Goal: Task Accomplishment & Management: Manage account settings

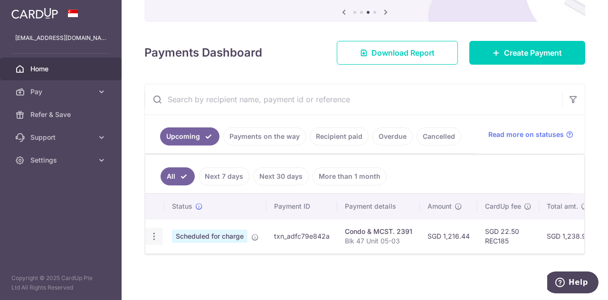
click at [152, 231] on icon "button" at bounding box center [154, 236] width 10 height 10
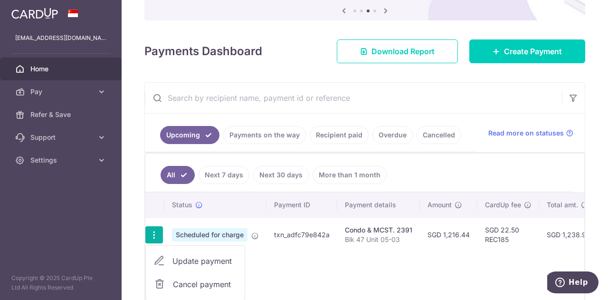
click at [210, 255] on span "Update payment" at bounding box center [204, 260] width 65 height 11
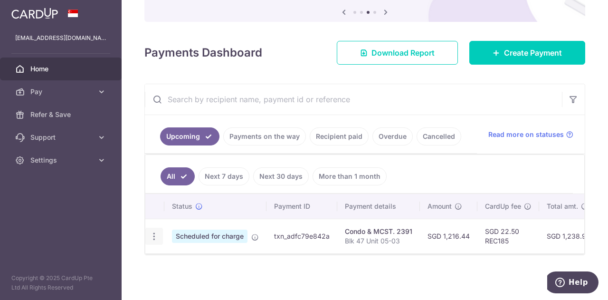
radio input "true"
type input "1,216.44"
type input "[DATE]"
type input "Blk 47 Unit 05-03"
type input "REC185"
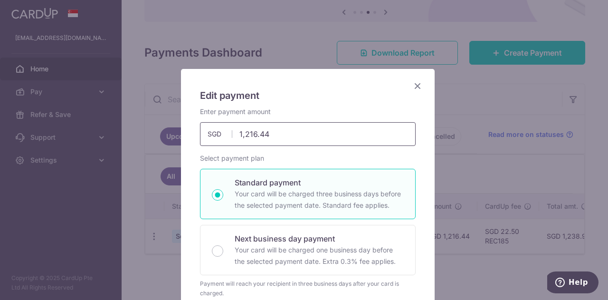
click at [289, 134] on input "1,216.44" at bounding box center [308, 134] width 216 height 24
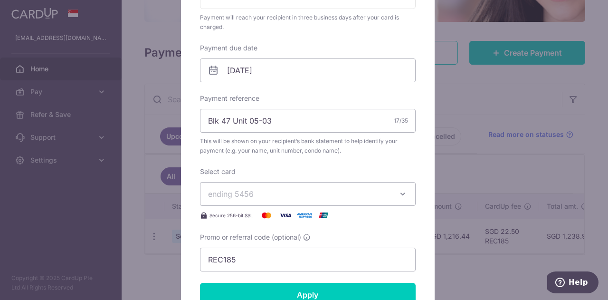
scroll to position [285, 0]
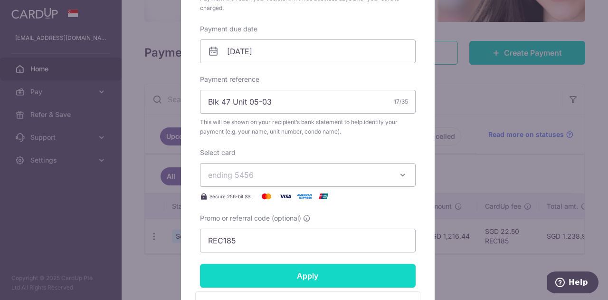
type input "1,268.76"
click at [300, 278] on input "Apply" at bounding box center [308, 276] width 216 height 24
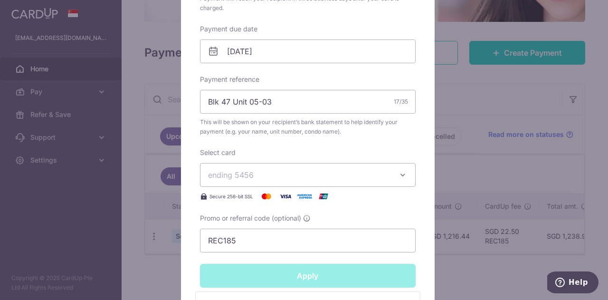
type input "Successfully Applied"
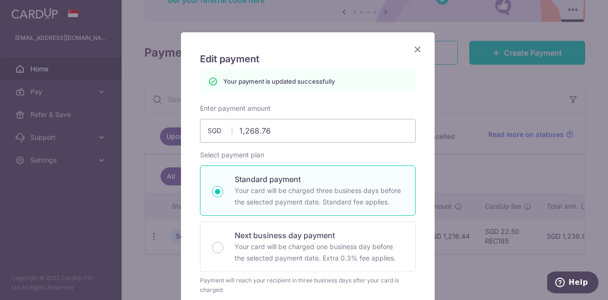
scroll to position [0, 0]
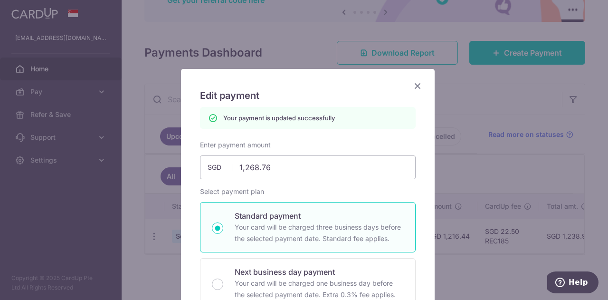
click at [416, 84] on icon "Close" at bounding box center [417, 86] width 11 height 12
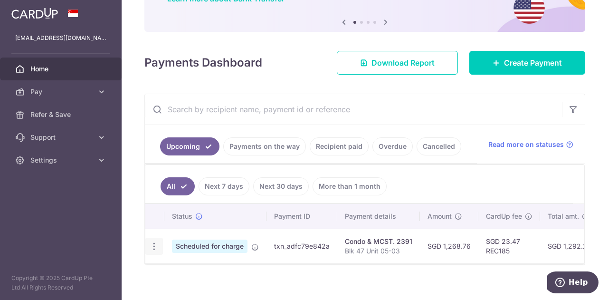
click at [150, 241] on icon "button" at bounding box center [154, 246] width 10 height 10
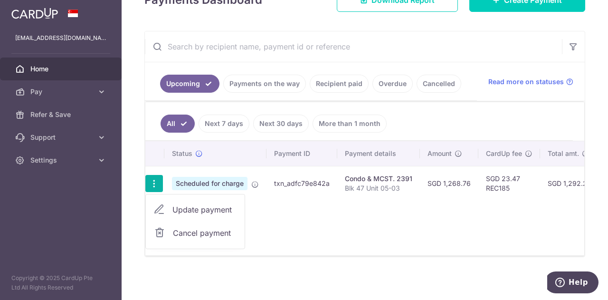
scroll to position [156, 0]
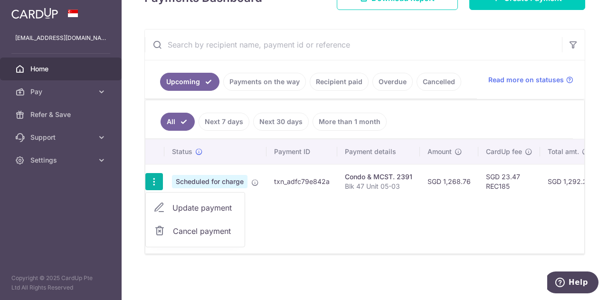
click at [211, 203] on span "Update payment" at bounding box center [204, 207] width 65 height 11
radio input "true"
type input "1,268.76"
type input "[DATE]"
type input "Blk 47 Unit 05-03"
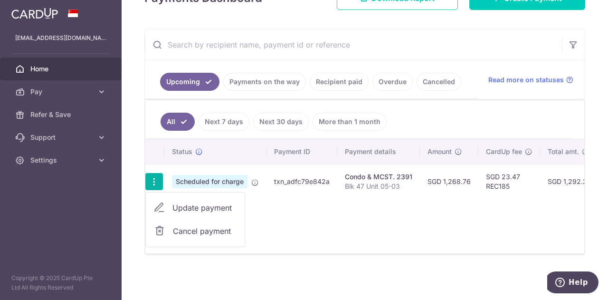
type input "REC185"
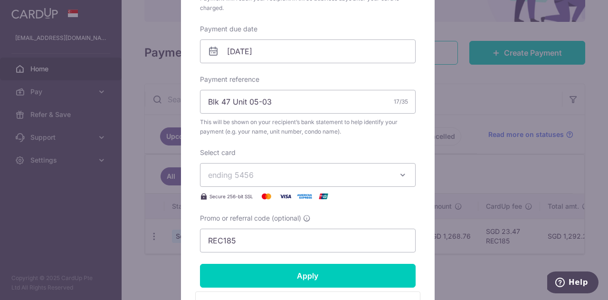
scroll to position [380, 0]
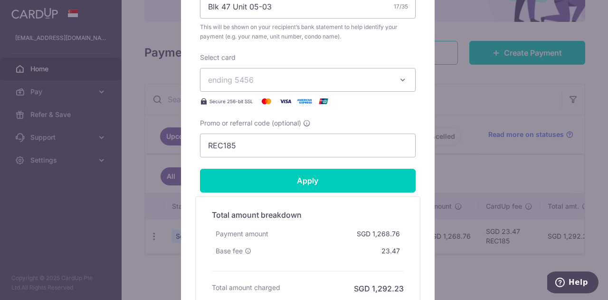
click at [398, 77] on icon "button" at bounding box center [402, 79] width 9 height 9
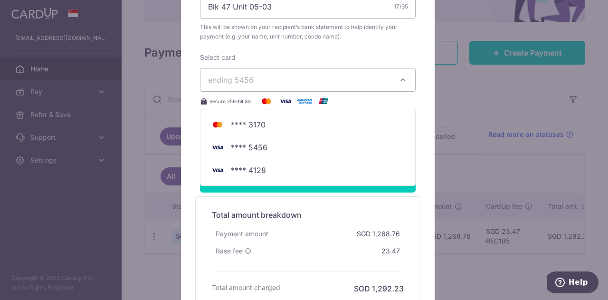
click at [417, 67] on div "Edit payment By clicking apply, you will make changes to all payments to 2391 s…" at bounding box center [308, 5] width 254 height 632
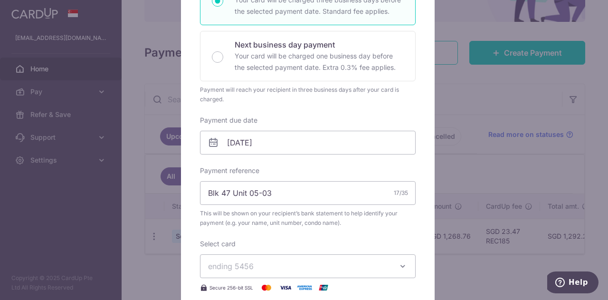
scroll to position [0, 0]
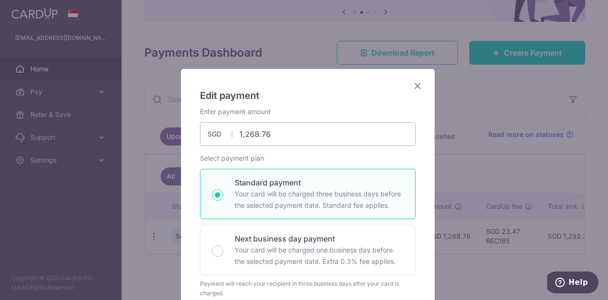
click at [414, 81] on icon "Close" at bounding box center [417, 86] width 11 height 12
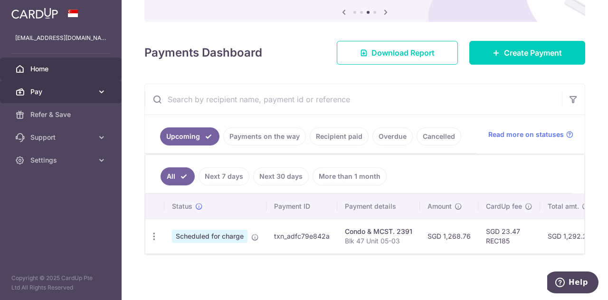
click at [67, 95] on span "Pay" at bounding box center [61, 91] width 63 height 9
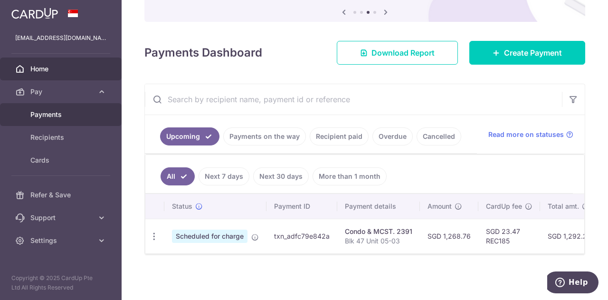
click at [60, 117] on span "Payments" at bounding box center [61, 114] width 63 height 9
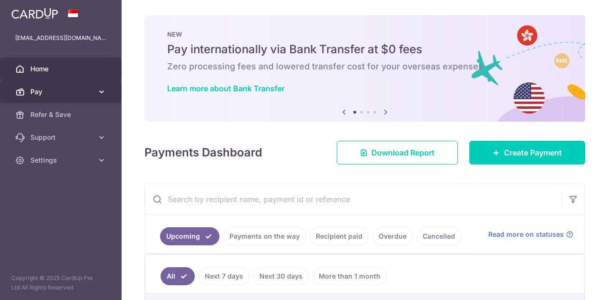
click at [85, 93] on span "Pay" at bounding box center [61, 91] width 63 height 9
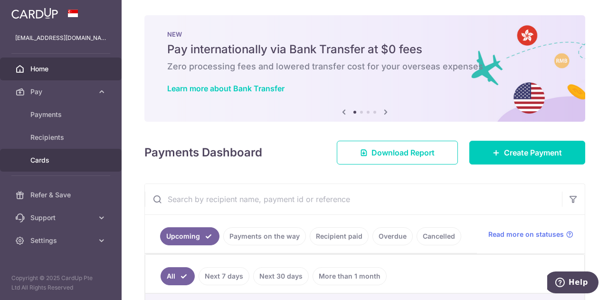
click at [44, 159] on span "Cards" at bounding box center [61, 159] width 63 height 9
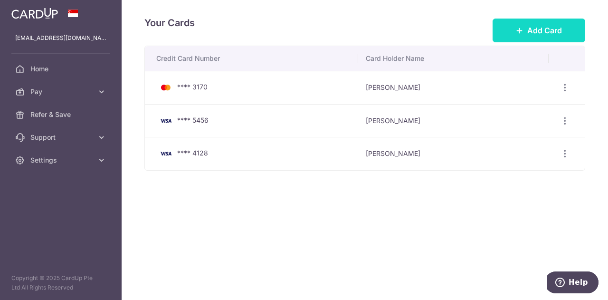
click at [528, 30] on span "Add Card" at bounding box center [544, 30] width 35 height 11
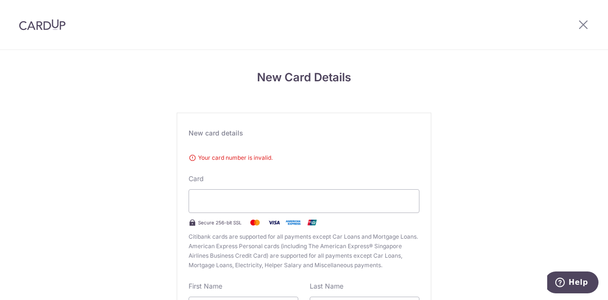
click at [138, 185] on div "New Card Details New card details Your card number is invalid. Card Secure 256-…" at bounding box center [304, 262] width 608 height 424
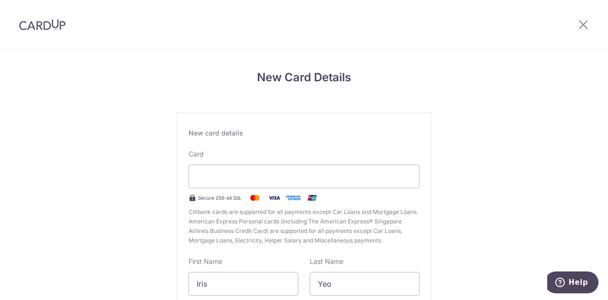
click at [512, 166] on div "New Card Details New card details Your card number is invalid. Card Secure 256-…" at bounding box center [304, 249] width 608 height 399
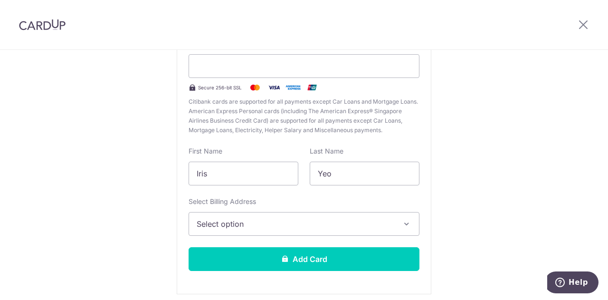
scroll to position [142, 0]
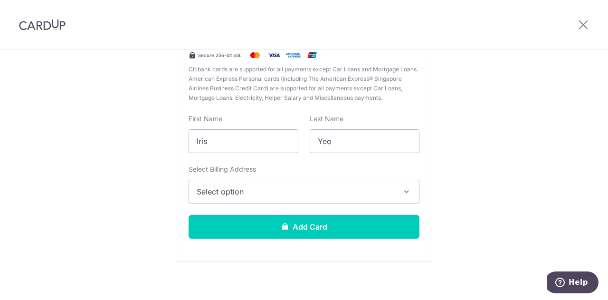
click at [292, 194] on span "Select option" at bounding box center [296, 191] width 198 height 11
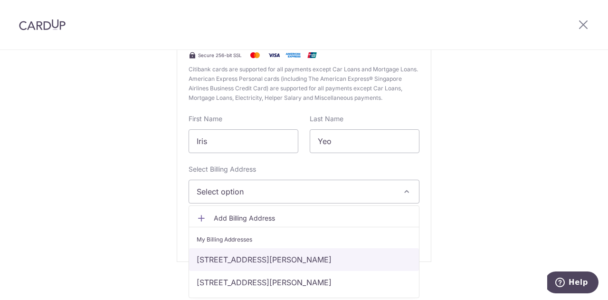
click at [260, 260] on link "[STREET_ADDRESS][PERSON_NAME]" at bounding box center [304, 259] width 230 height 23
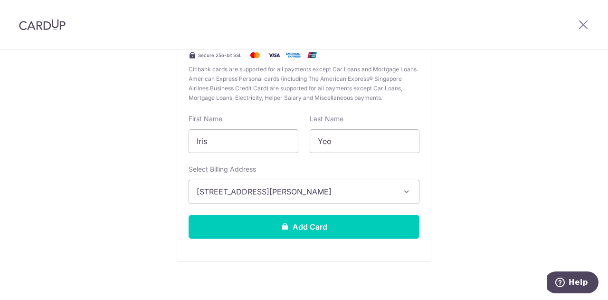
click at [389, 189] on span "[STREET_ADDRESS][PERSON_NAME]" at bounding box center [296, 191] width 198 height 11
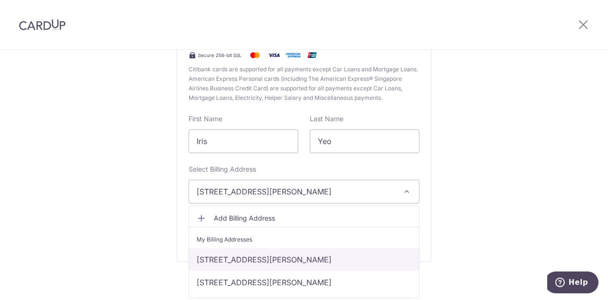
click at [361, 258] on link "[STREET_ADDRESS][PERSON_NAME]" at bounding box center [304, 259] width 230 height 23
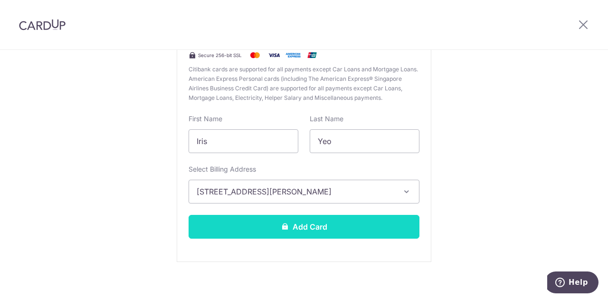
click at [274, 226] on button "Add Card" at bounding box center [304, 227] width 231 height 24
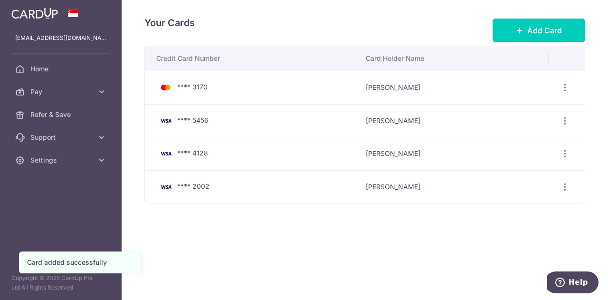
click at [244, 243] on div "Your Cards Add Card Credit Card Number Card Holder Name **** 3170 Iris Yeo View…" at bounding box center [365, 150] width 486 height 300
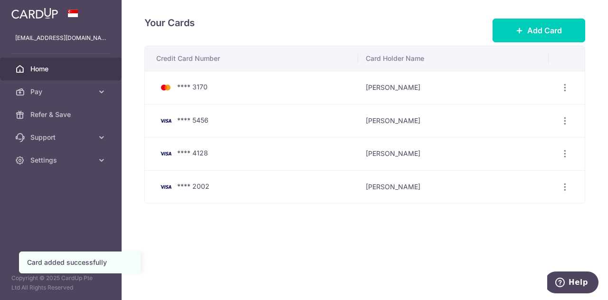
click at [45, 69] on span "Home" at bounding box center [61, 68] width 63 height 9
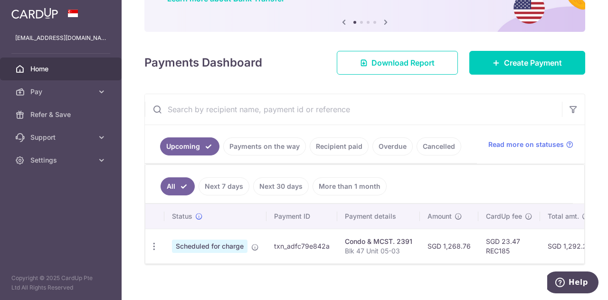
click at [278, 183] on link "Next 30 days" at bounding box center [281, 186] width 56 height 18
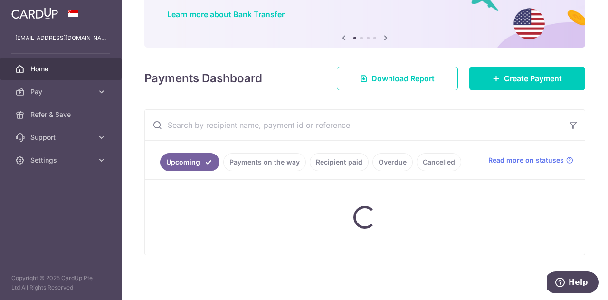
scroll to position [90, 0]
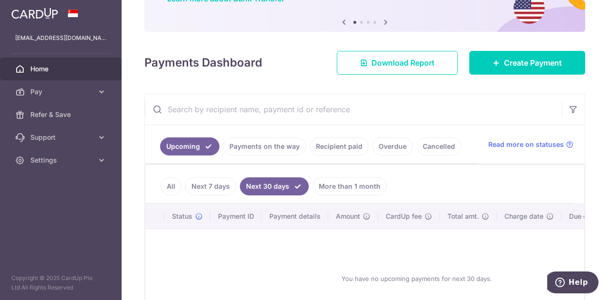
click at [169, 184] on link "All" at bounding box center [170, 186] width 21 height 18
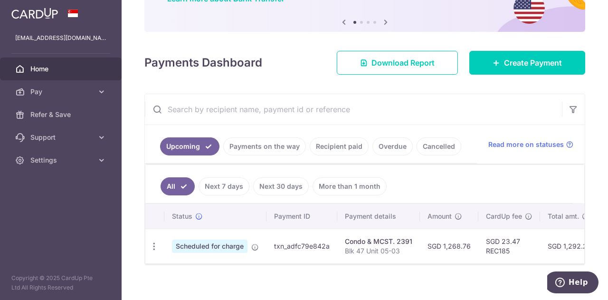
scroll to position [101, 0]
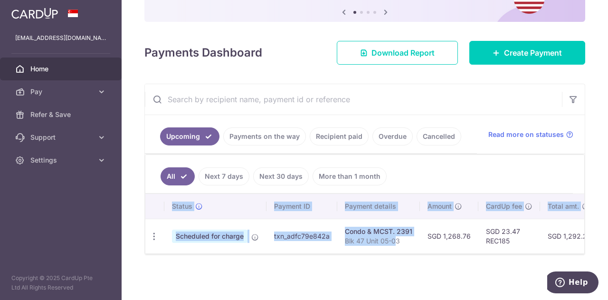
drag, startPoint x: 396, startPoint y: 247, endPoint x: 514, endPoint y: 251, distance: 117.3
click at [514, 251] on div "Status Payment ID Payment details Amount CardUp fee Total amt. Charge date Due …" at bounding box center [364, 223] width 439 height 59
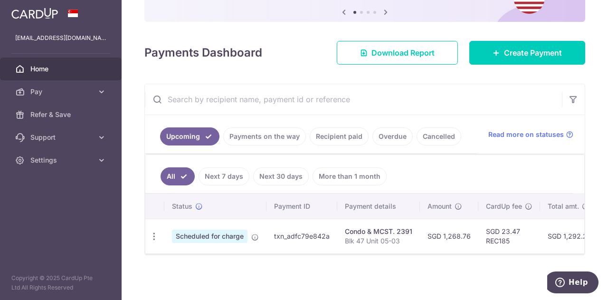
click at [457, 261] on div "× Pause Schedule Pause all future payments in this series Pause just this one p…" at bounding box center [365, 150] width 486 height 300
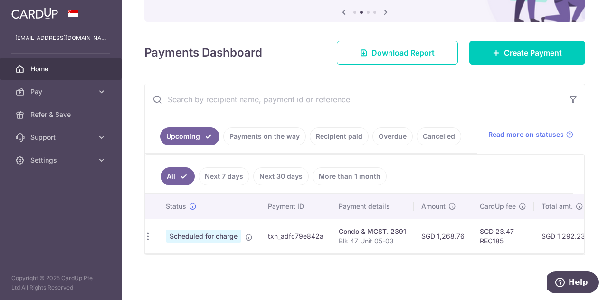
scroll to position [0, 0]
click at [158, 239] on div "Update payment Cancel payment" at bounding box center [154, 236] width 18 height 18
click at [153, 231] on icon "button" at bounding box center [154, 236] width 10 height 10
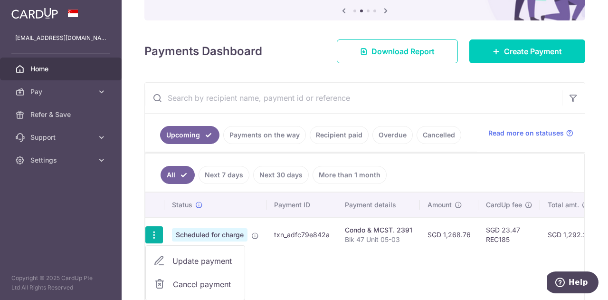
click at [198, 255] on span "Update payment" at bounding box center [204, 260] width 65 height 11
radio input "true"
type input "1,268.76"
type input "[DATE]"
type input "Blk 47 Unit 05-03"
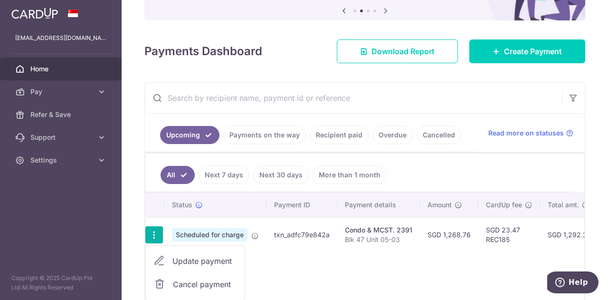
type input "REC185"
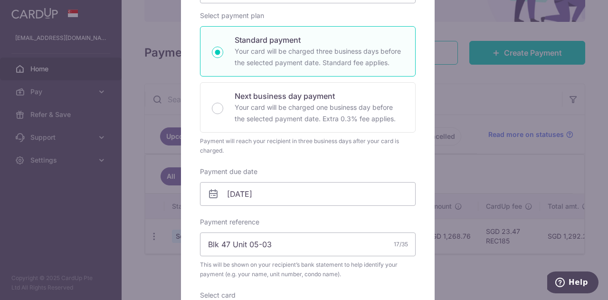
scroll to position [285, 0]
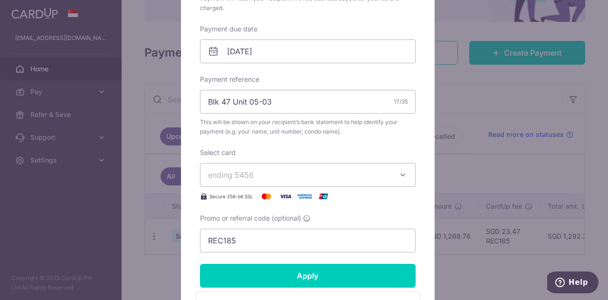
click at [401, 175] on icon "button" at bounding box center [402, 174] width 9 height 9
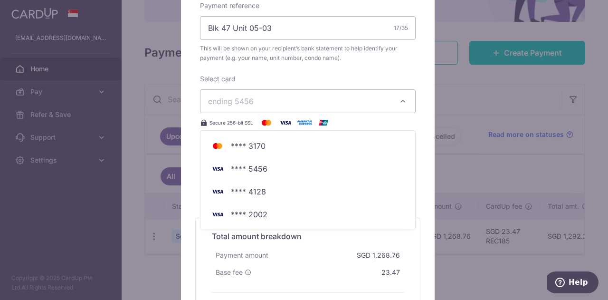
scroll to position [380, 0]
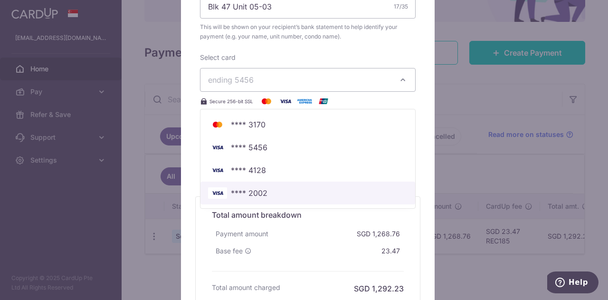
click at [253, 191] on span "**** 2002" at bounding box center [249, 192] width 37 height 11
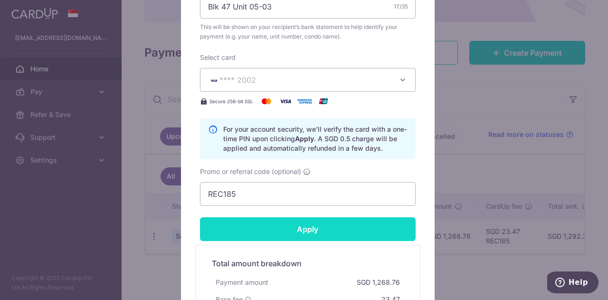
click at [329, 224] on input "Apply" at bounding box center [308, 229] width 216 height 24
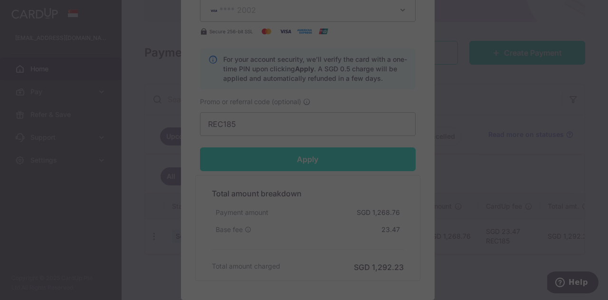
scroll to position [516, 0]
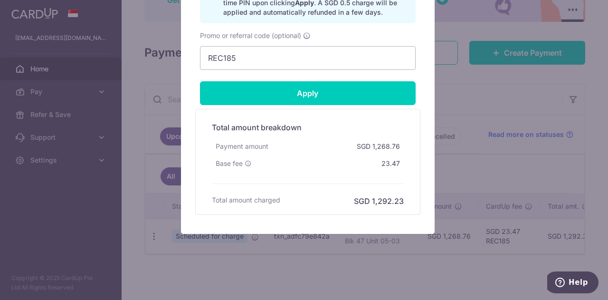
type input "Successfully Applied"
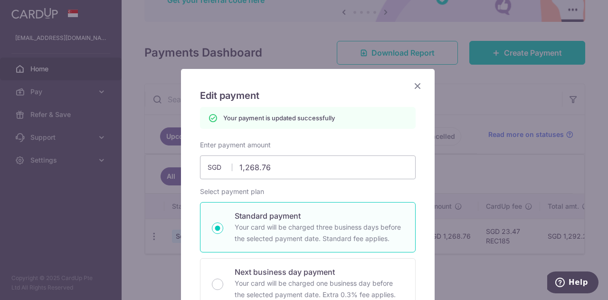
scroll to position [47, 0]
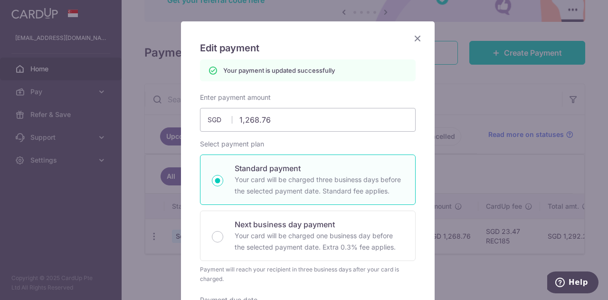
click at [418, 38] on icon "Close" at bounding box center [417, 38] width 11 height 12
